Goal: Obtain resource: Download file/media

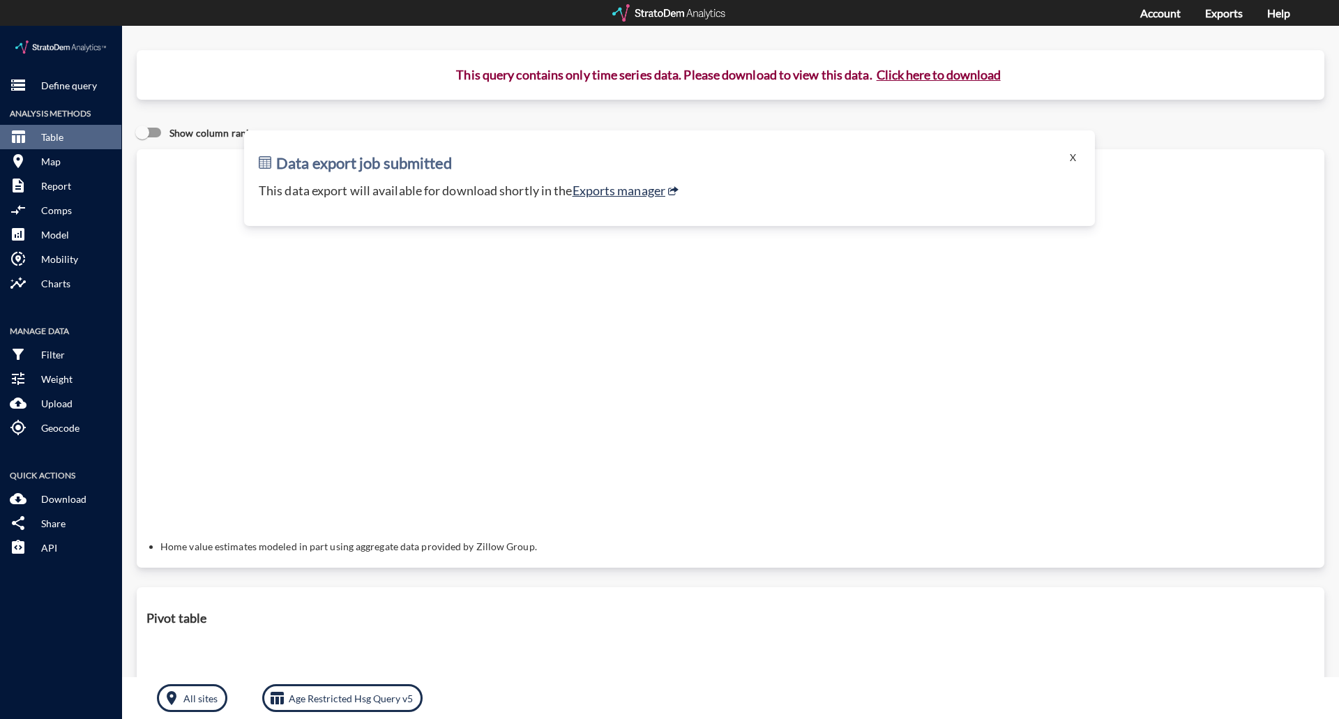
click button "X"
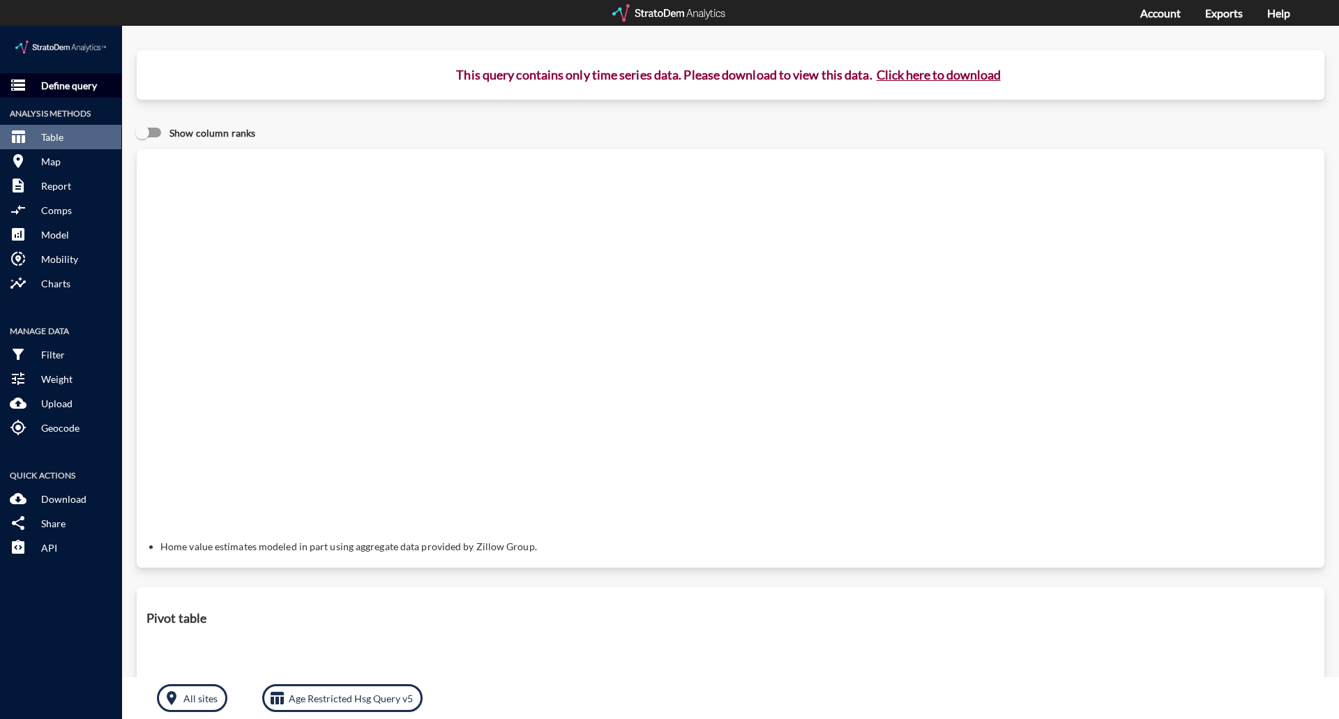
click p "Define query"
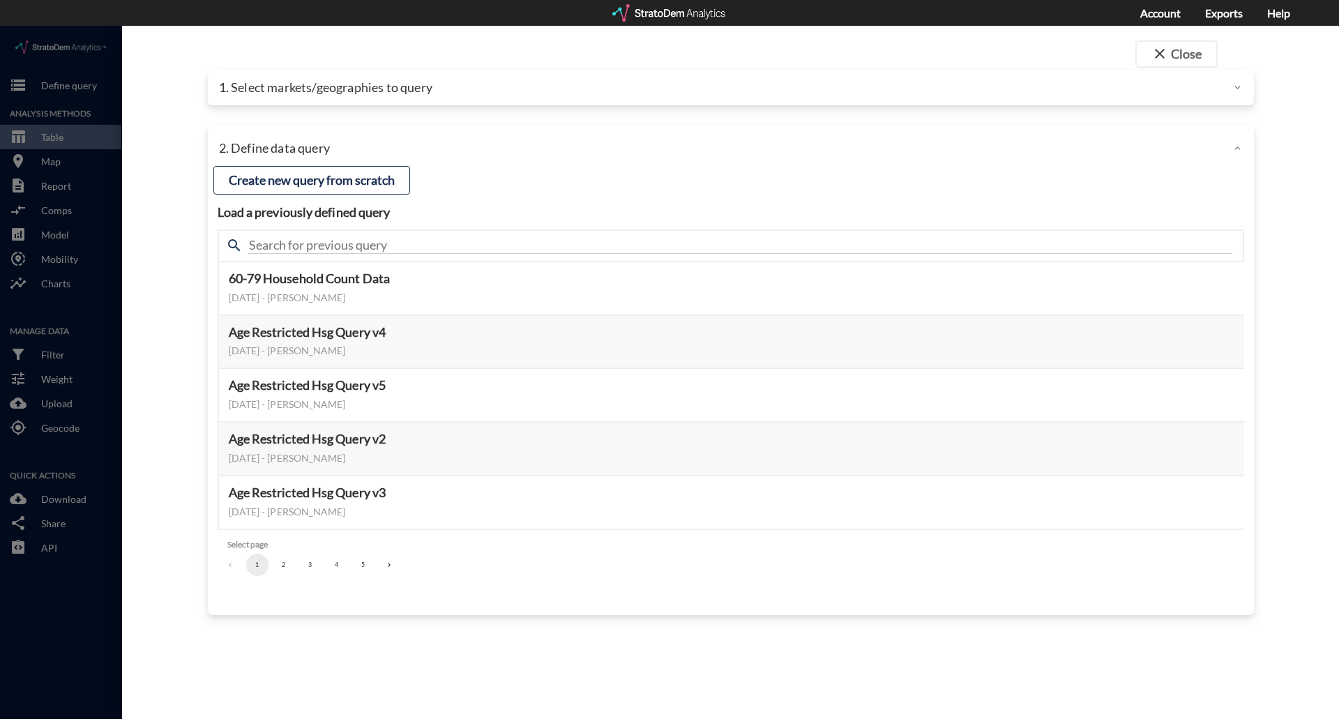
click p "1. Select markets/geographies to query"
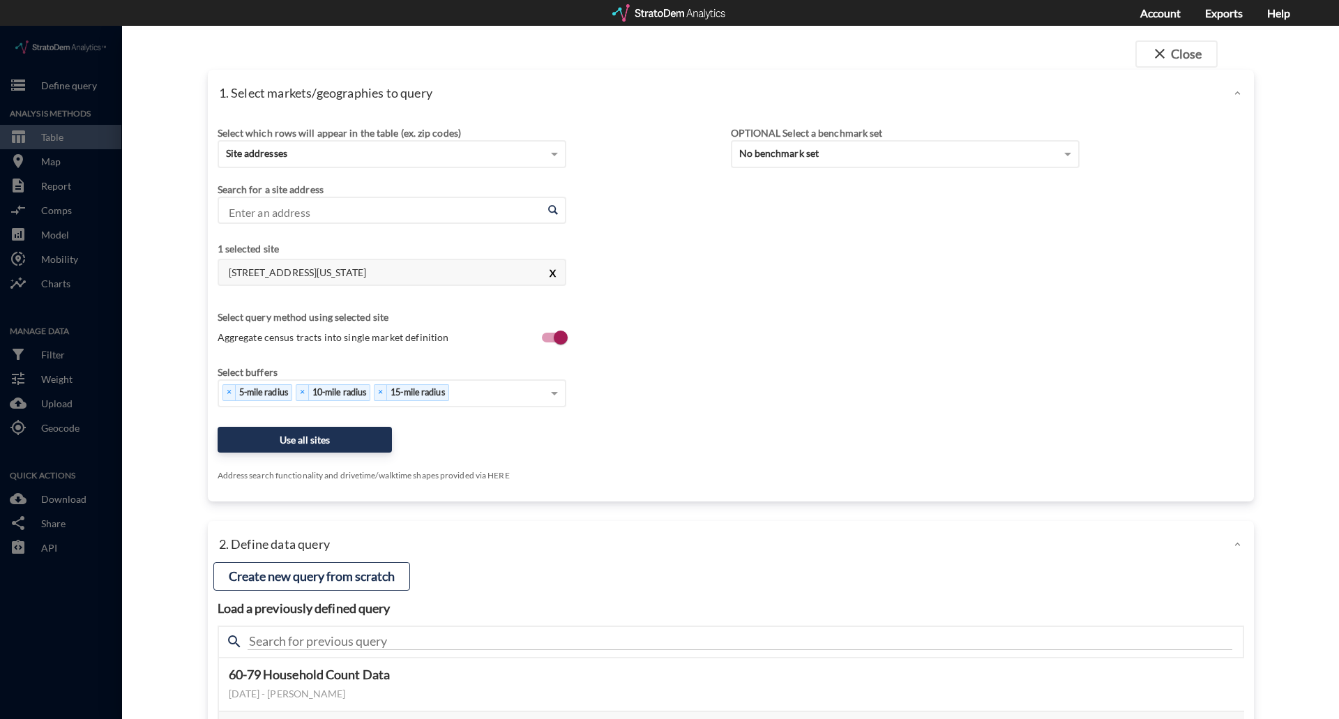
click button "X"
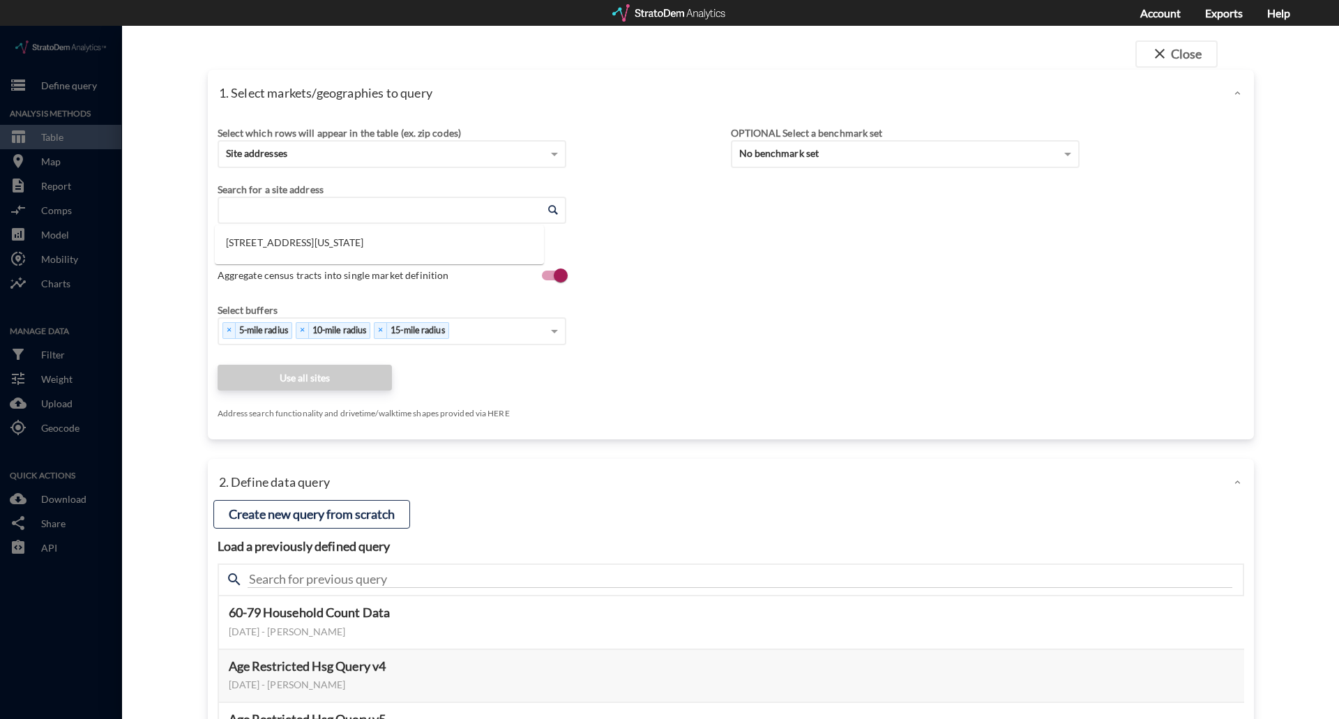
click input "Enter an address"
paste input "25501 Crown Valley Pkwy, Ladera Ranch, CA 92694"
click li "25501 Crown Valley Pkwy, Ladera Ranch, California"
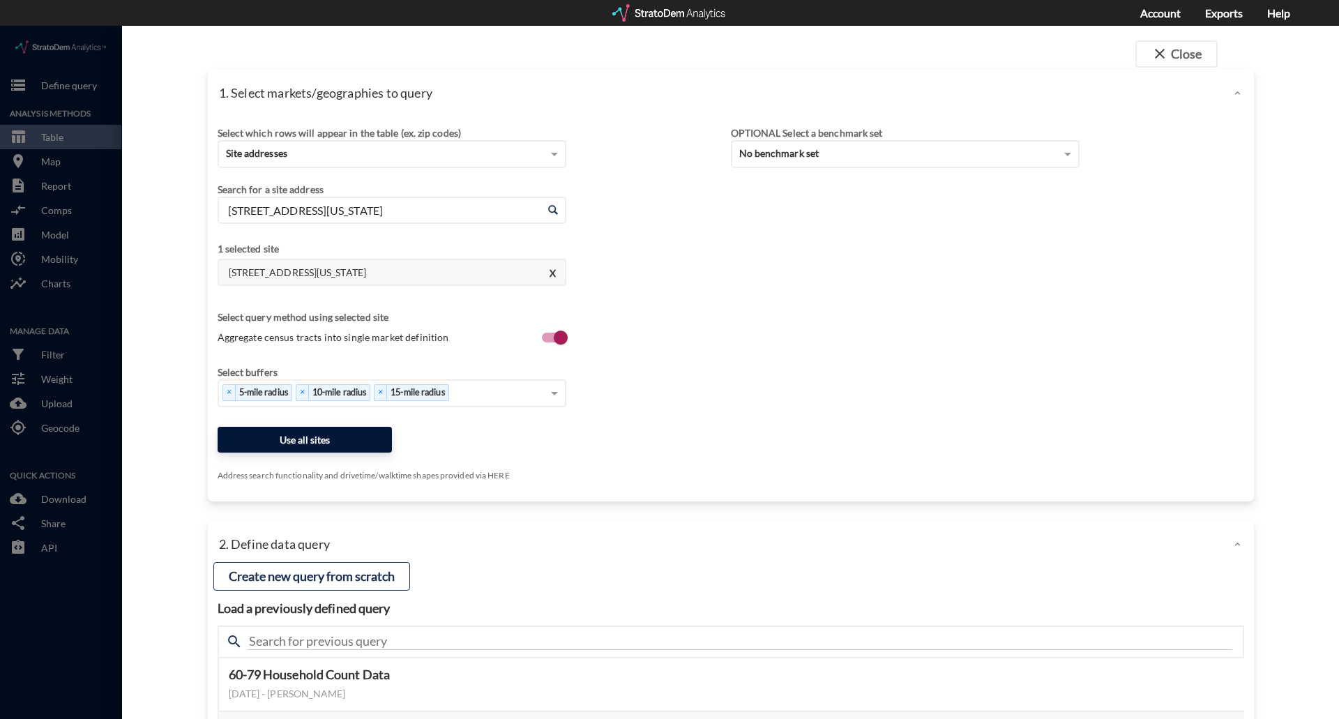
type input "25501 Crown Valley Pkwy, Ladera Ranch, California"
click button "Use all sites"
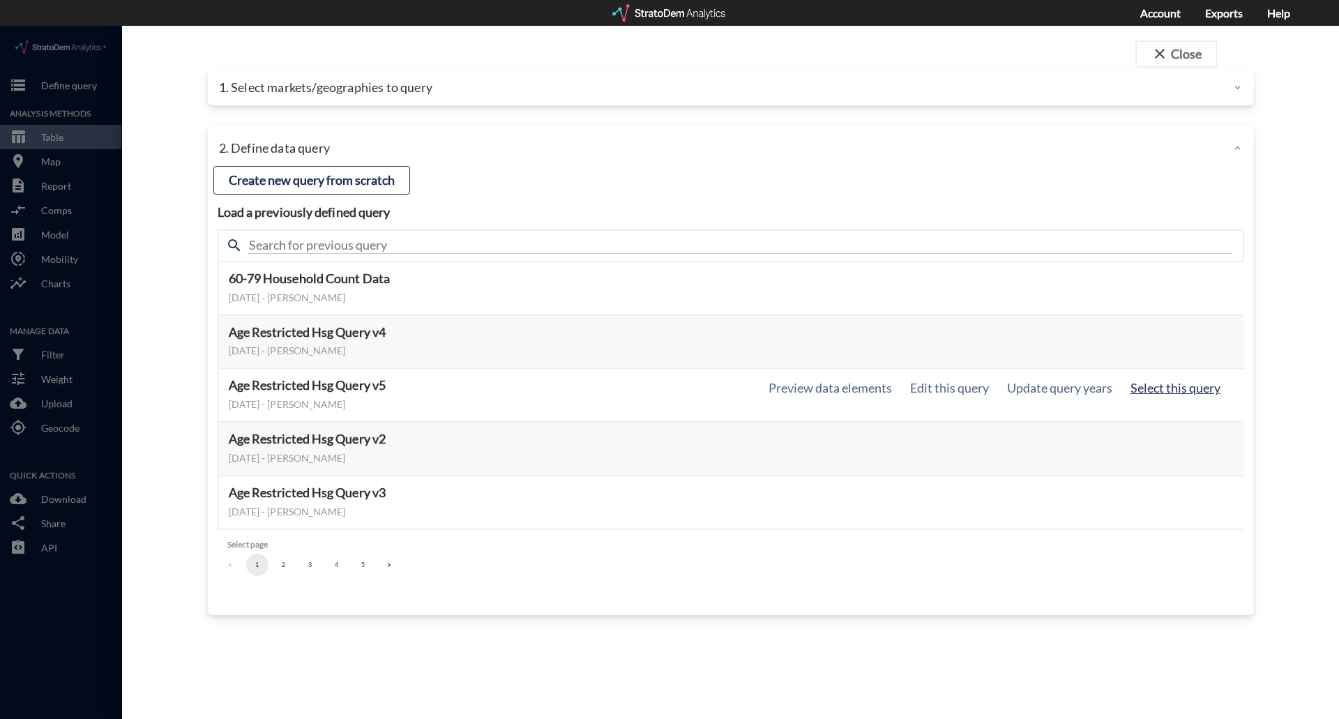
click button "Select this query"
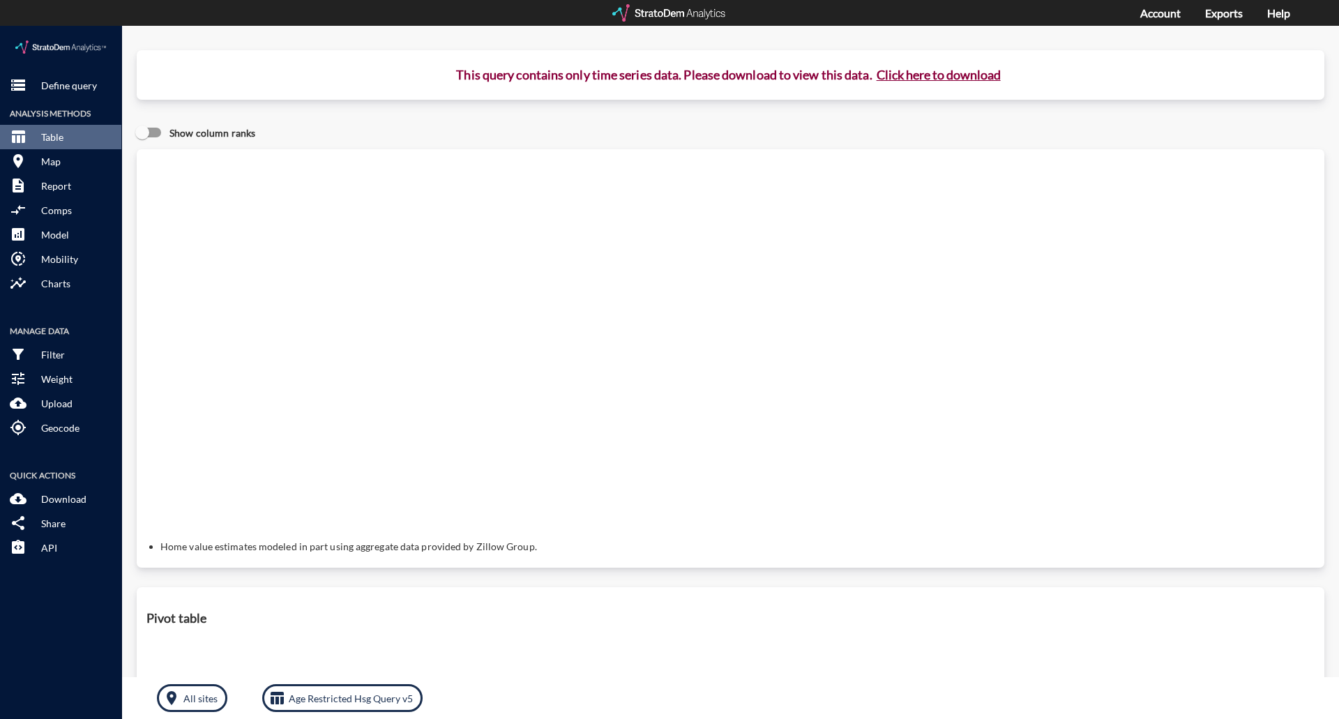
click button "Click here to download"
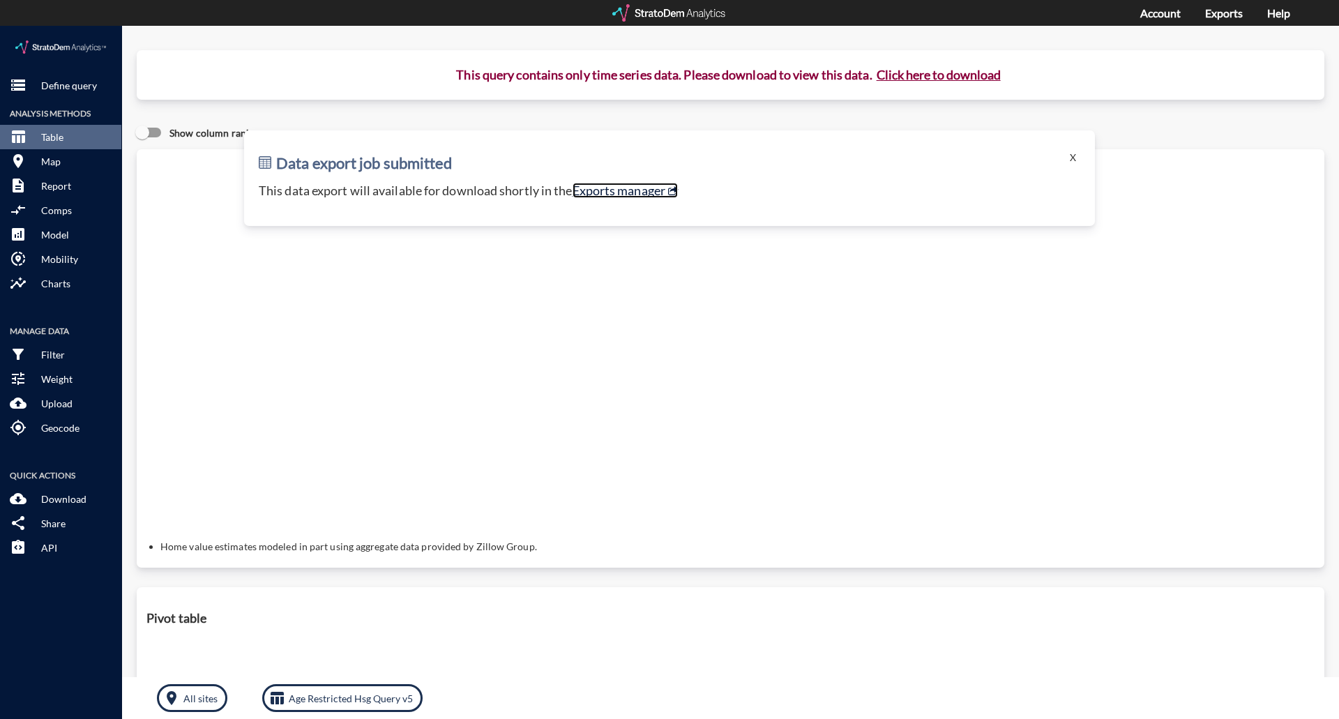
click link "Exports manager"
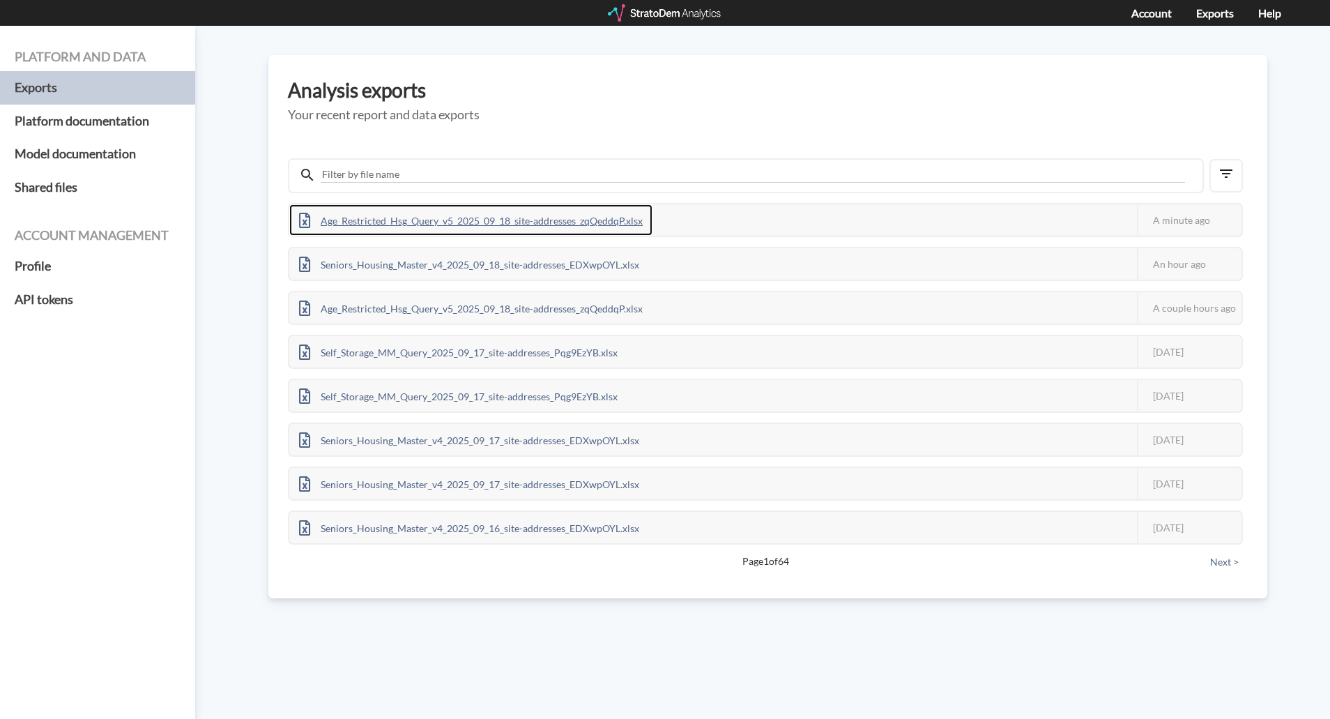
click at [548, 213] on div "Age_Restricted_Hsg_Query_v5_2025_09_18_site-addresses_zqQeddqP.xlsx" at bounding box center [470, 219] width 363 height 31
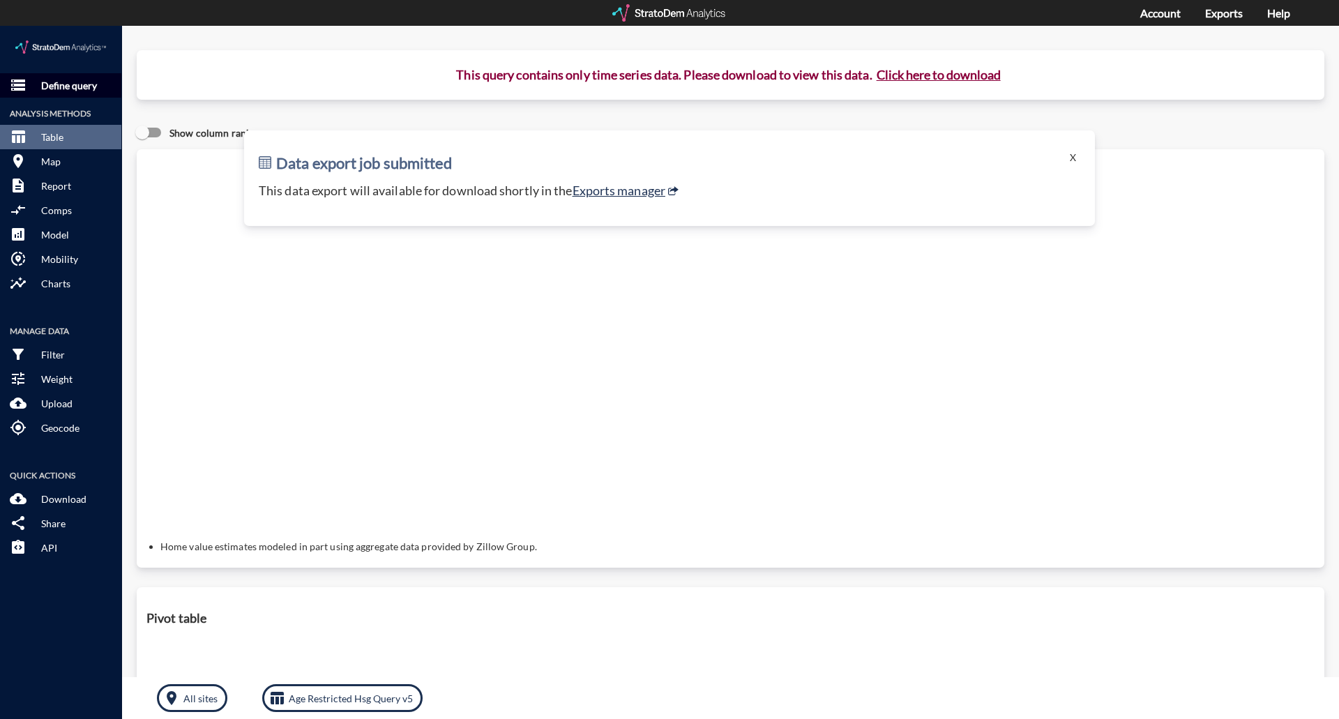
click p "Define query"
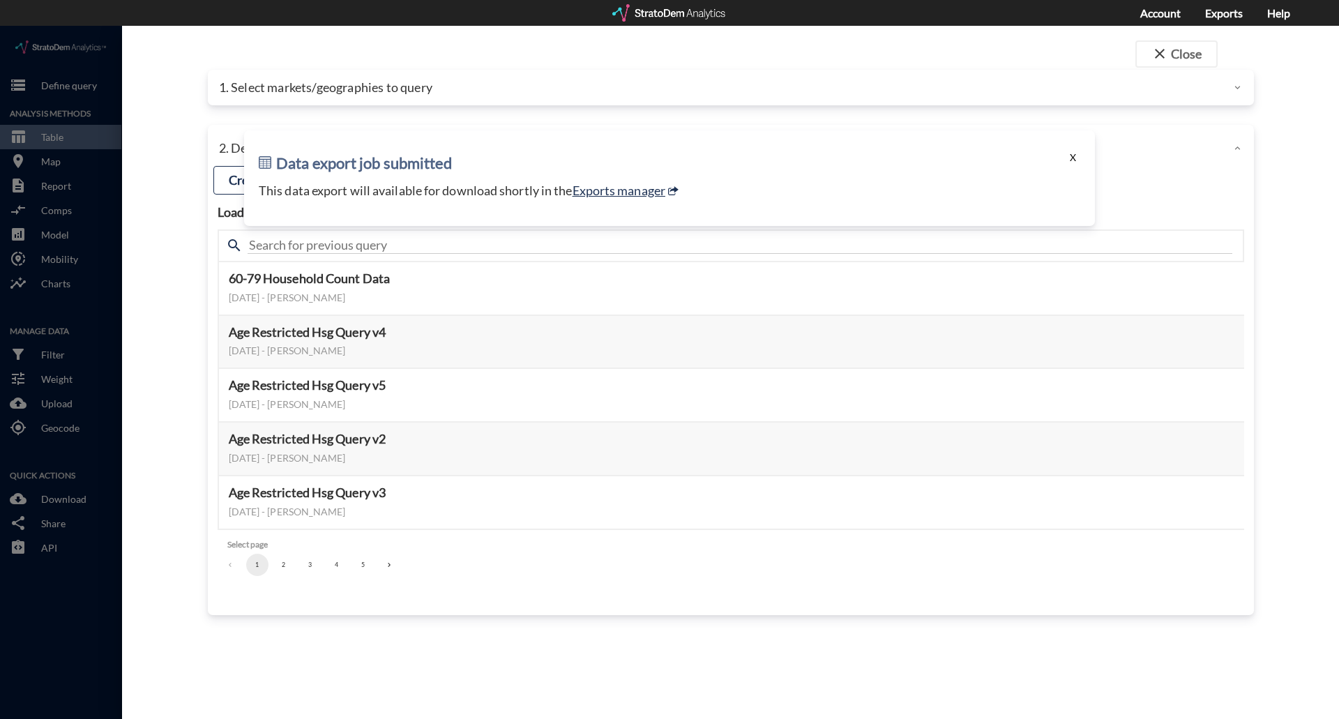
click button "X"
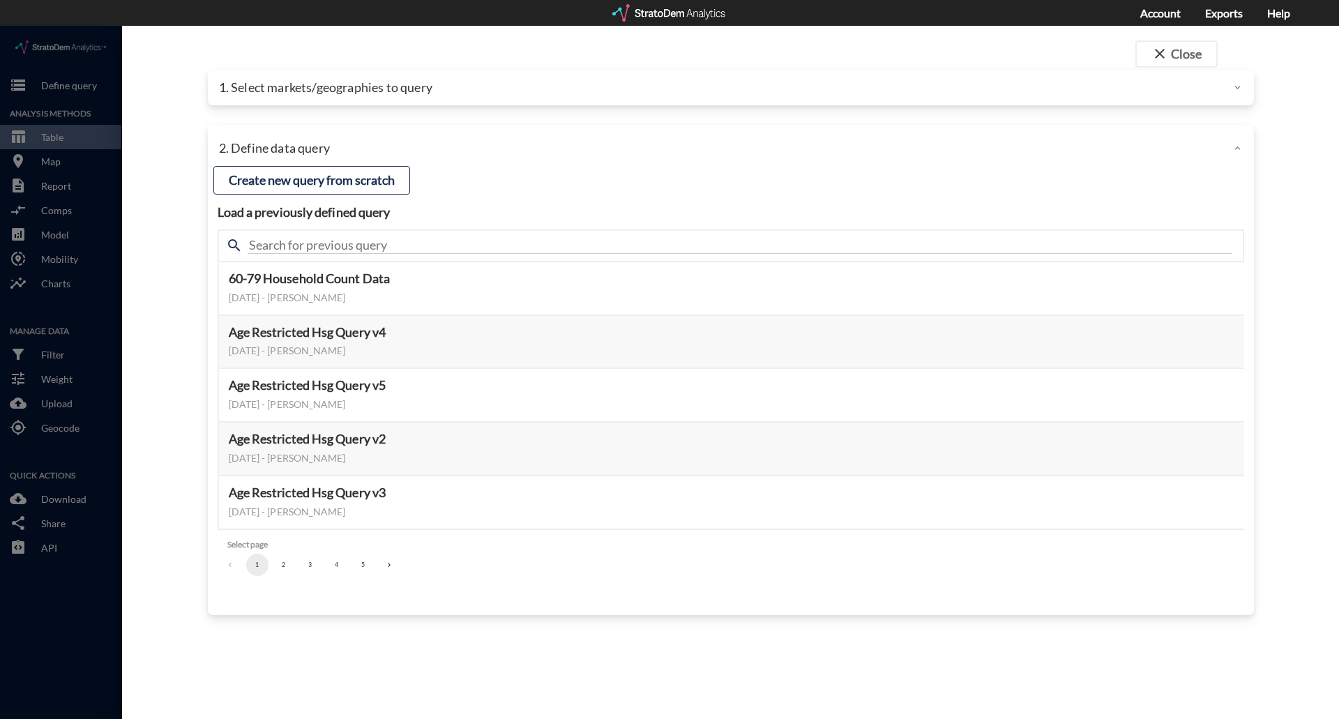
click div "1. Select markets/geographies to query"
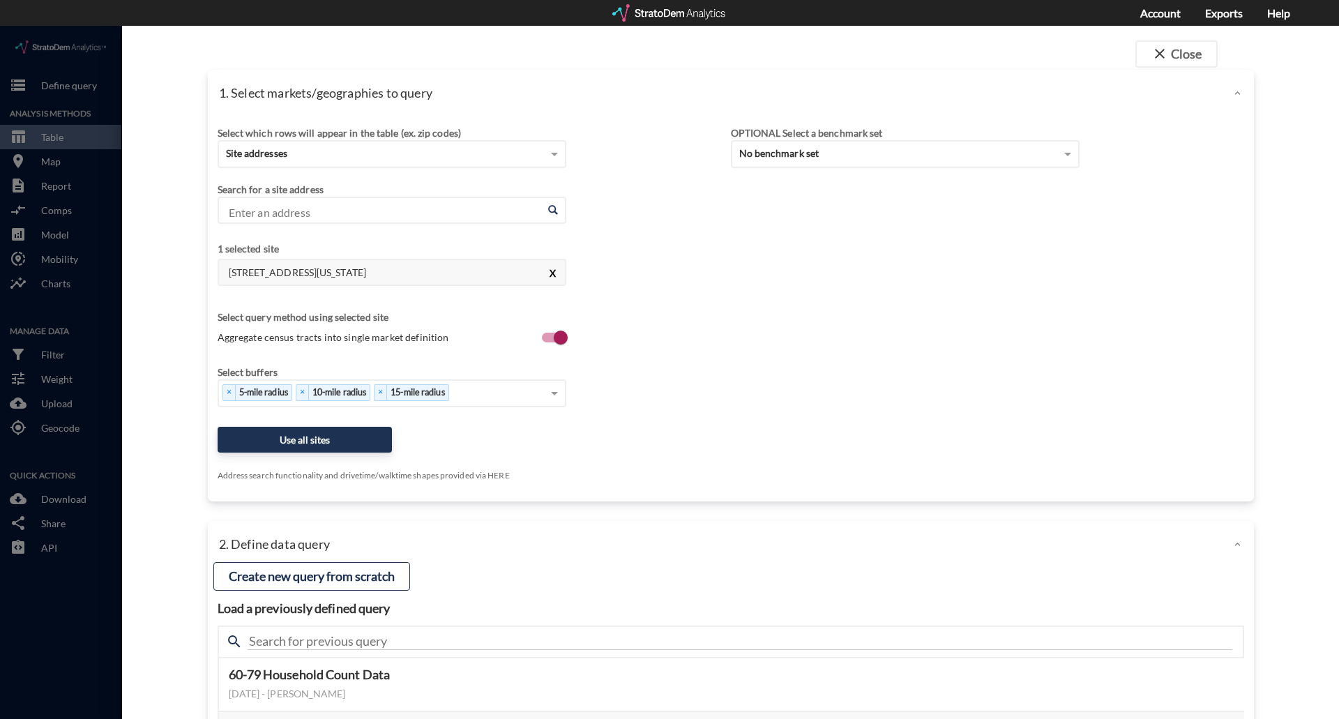
click button "X"
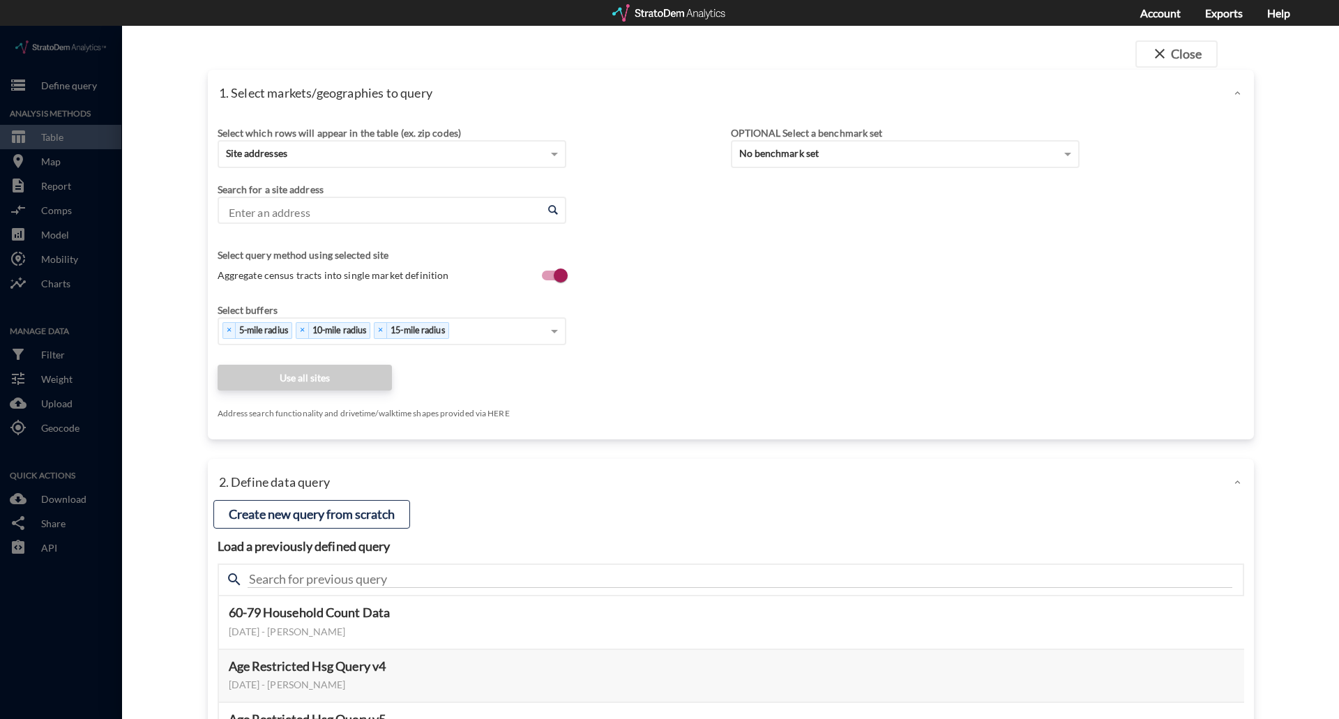
click input "Enter an address"
paste input "1350 Oak View Cir, Rohnert Park, CA 94928"
click li "1350 Oak View Cir, Rohnert Park, California"
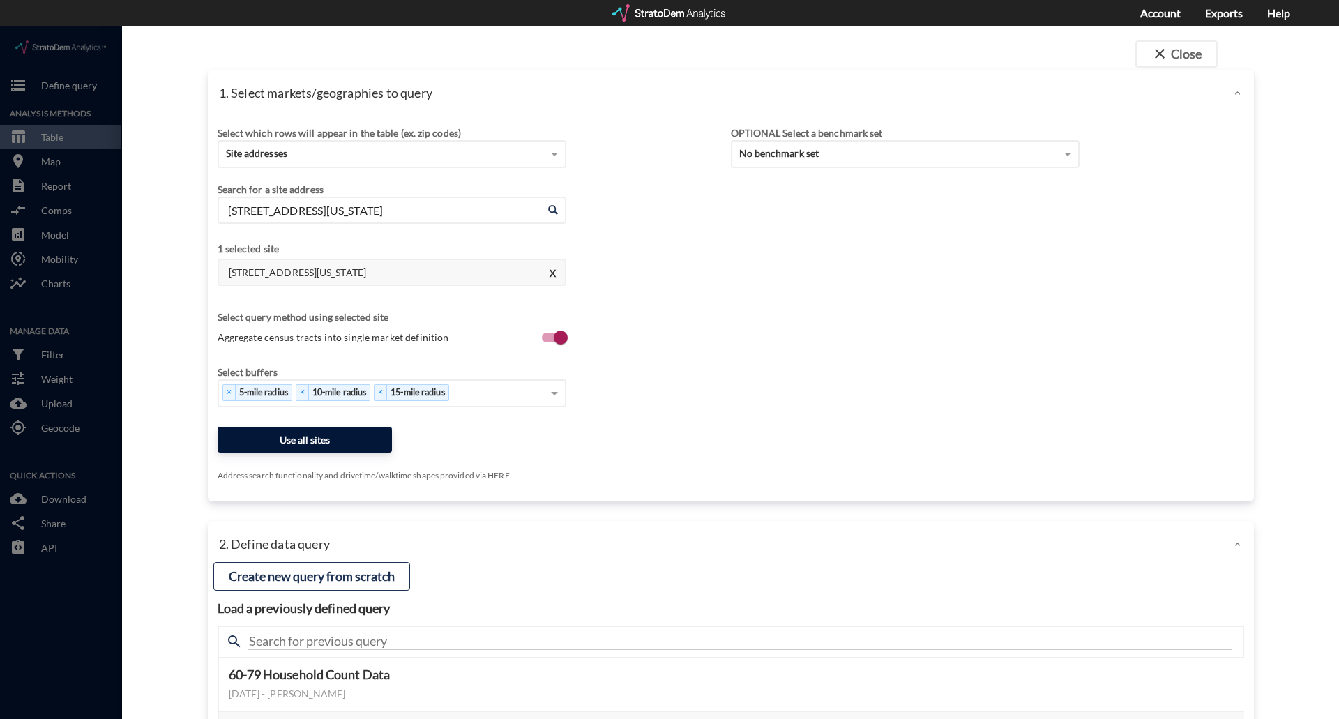
type input "1350 Oak View Cir, Rohnert Park, California"
click button "Use all sites"
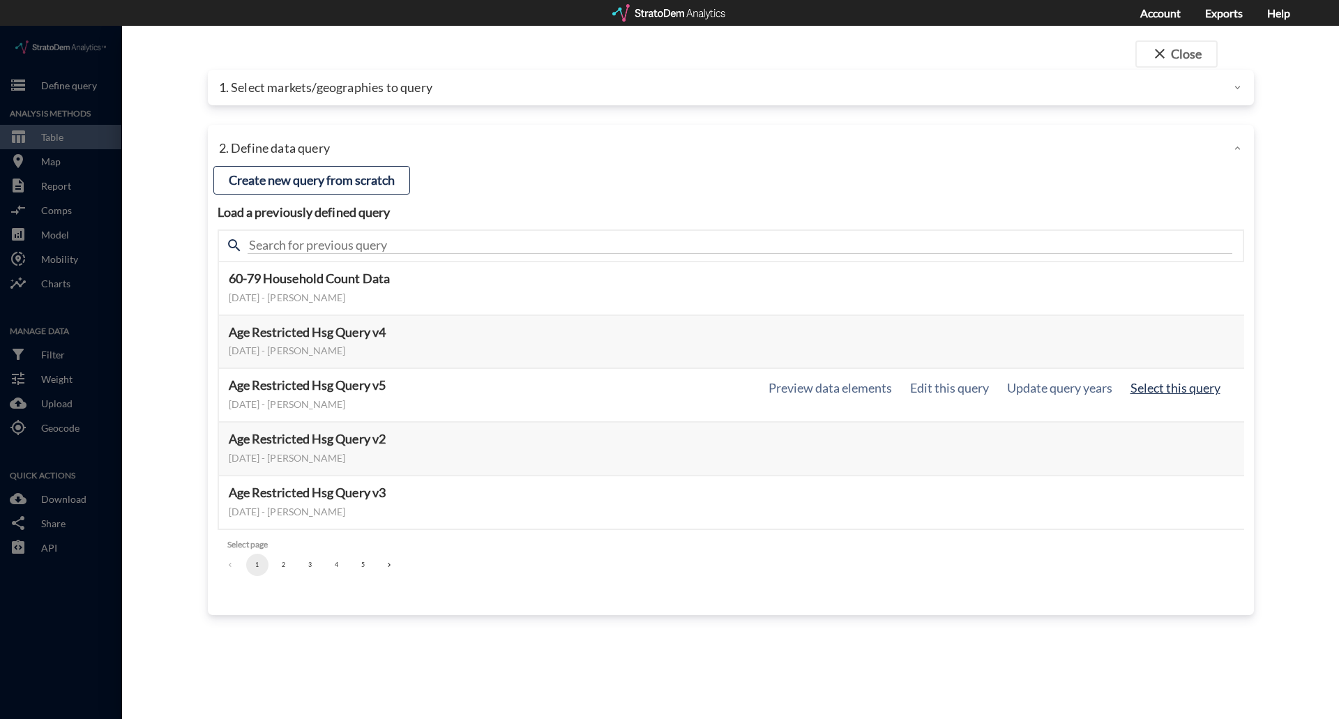
click button "Select this query"
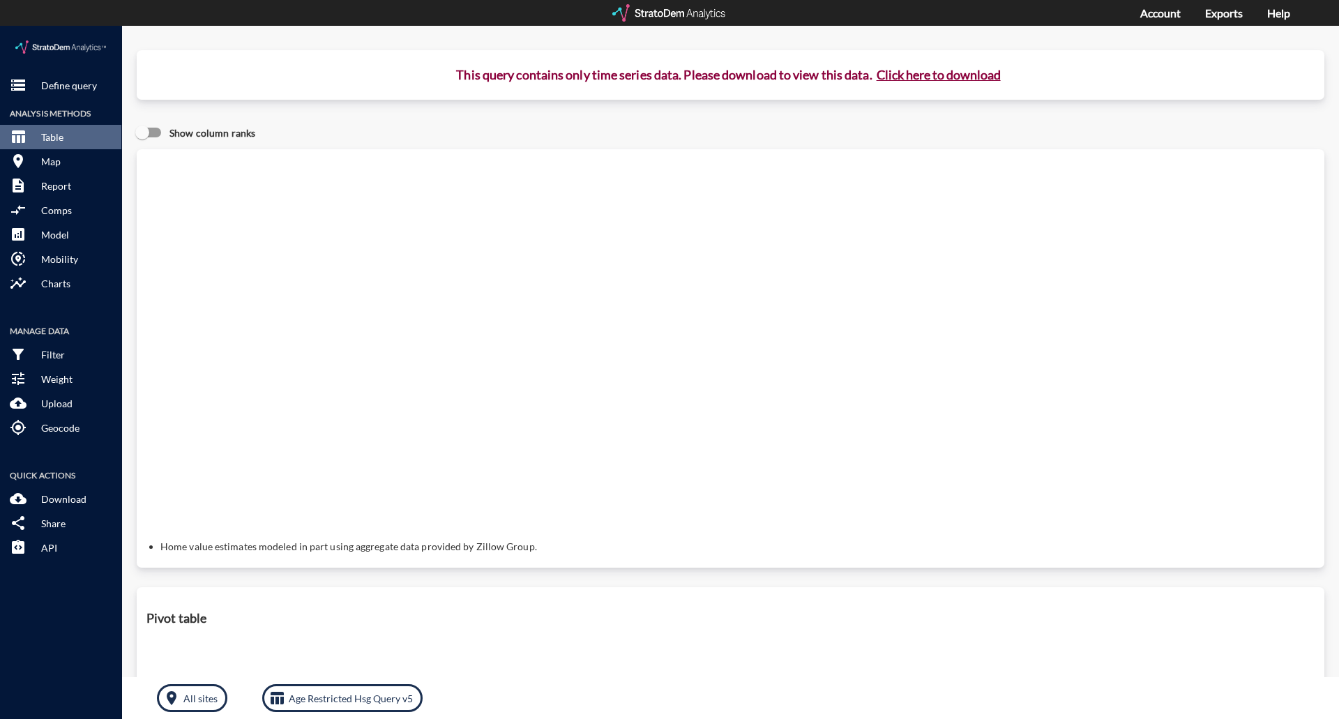
click button "Click here to download"
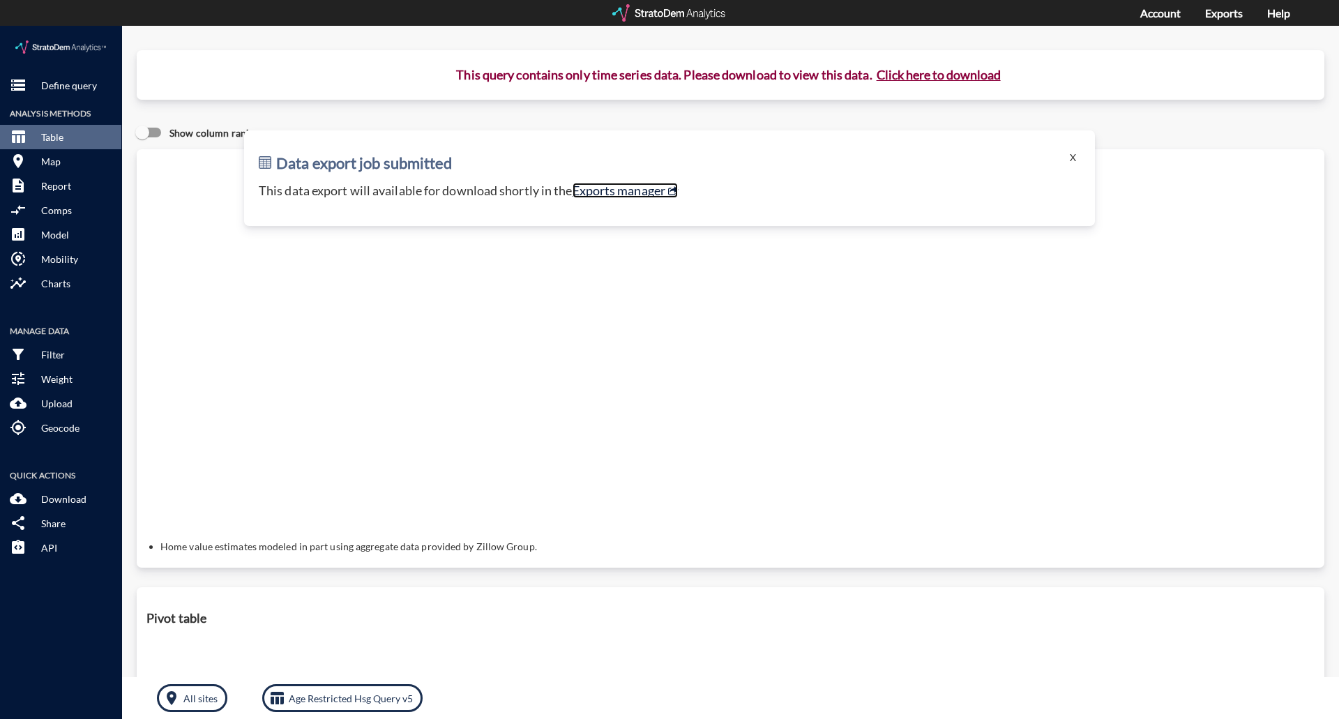
click link "Exports manager"
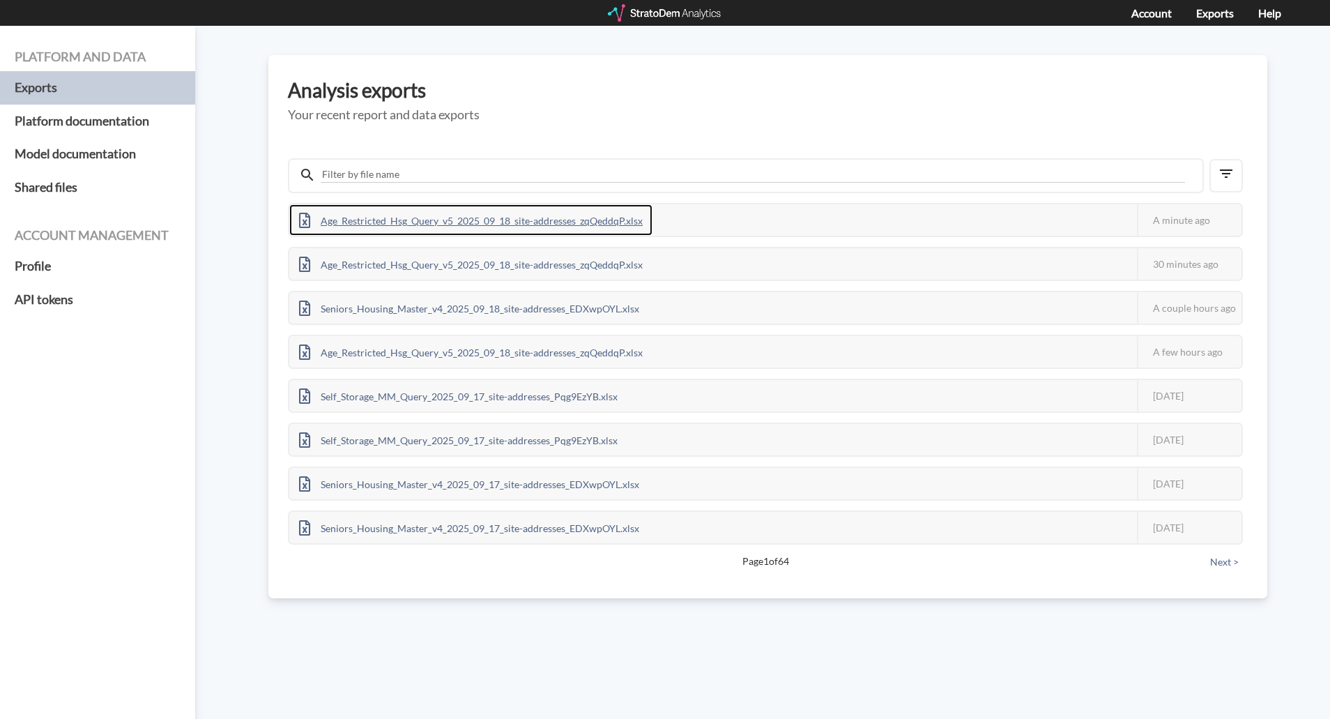
click at [464, 214] on div "Age_Restricted_Hsg_Query_v5_2025_09_18_site-addresses_zqQeddqP.xlsx" at bounding box center [470, 219] width 363 height 31
